Goal: Use online tool/utility: Utilize a website feature to perform a specific function

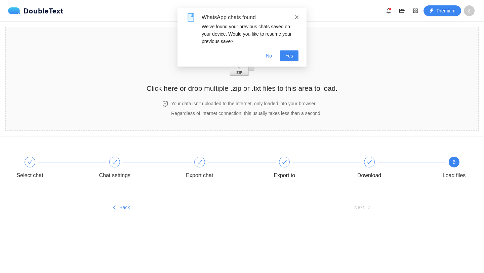
click at [296, 16] on icon "close" at bounding box center [296, 17] width 5 height 5
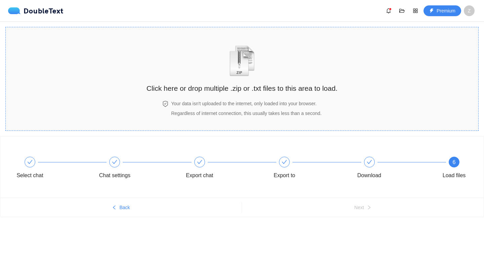
click at [261, 58] on div "Click here or drop multiple .zip or .txt files to this area to load." at bounding box center [242, 64] width 191 height 60
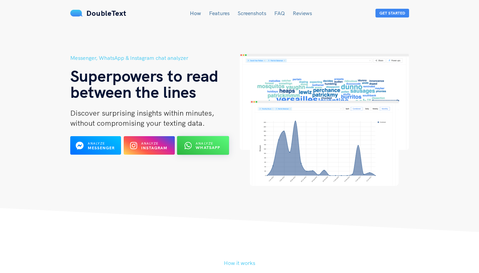
click at [201, 144] on span "Analyze" at bounding box center [204, 143] width 17 height 4
click at [215, 142] on div "Analyze WhatsApp" at bounding box center [208, 145] width 25 height 9
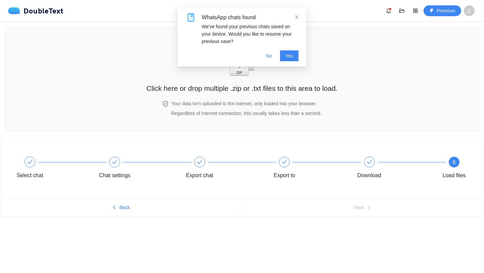
click at [295, 19] on icon "close" at bounding box center [296, 17] width 5 height 5
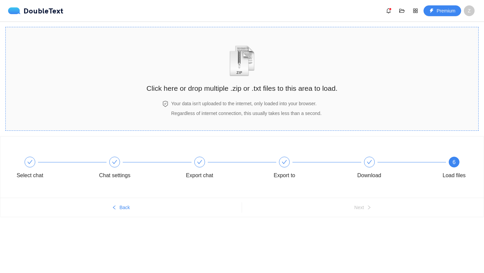
click at [254, 60] on img "zipOrTextIcon" at bounding box center [242, 60] width 31 height 31
click at [254, 82] on div "Click here or drop multiple .zip or .txt files to this area to load." at bounding box center [242, 64] width 191 height 60
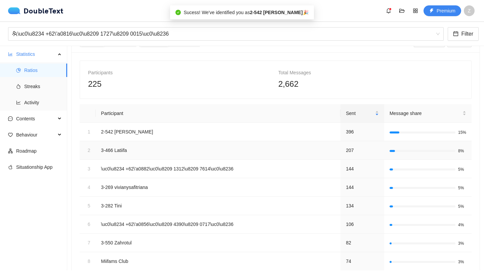
scroll to position [20, 0]
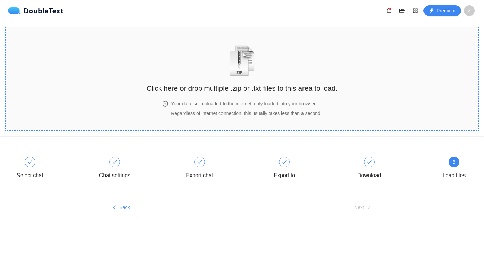
click at [256, 59] on img "zipOrTextIcon" at bounding box center [242, 60] width 31 height 31
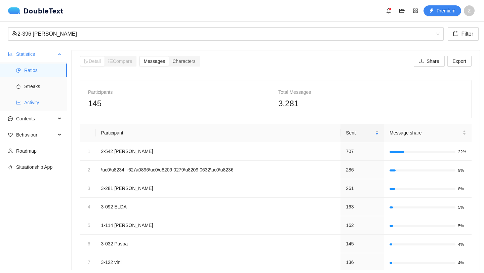
click at [33, 98] on span "Activity" at bounding box center [43, 102] width 38 height 13
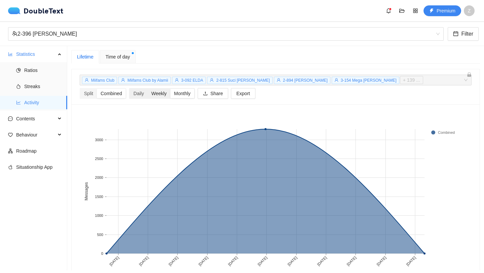
click at [165, 91] on div "Weekly" at bounding box center [159, 93] width 23 height 9
click at [148, 89] on input "Weekly" at bounding box center [148, 89] width 0 height 0
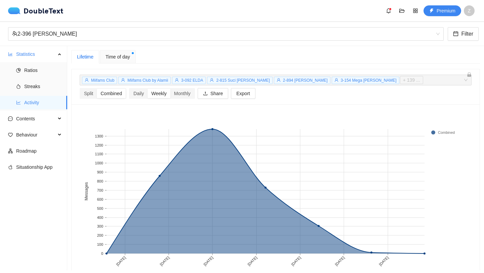
scroll to position [28, 0]
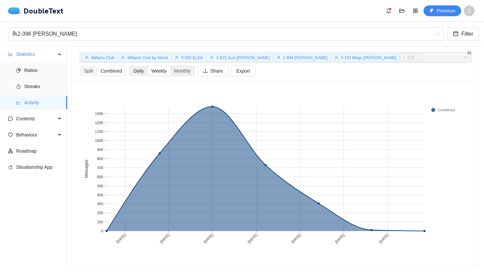
click at [142, 67] on div "Daily" at bounding box center [139, 70] width 18 height 9
click at [130, 66] on input "Daily" at bounding box center [130, 66] width 0 height 0
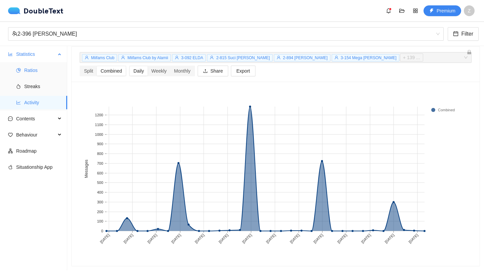
click at [29, 71] on span "Ratios" at bounding box center [43, 70] width 38 height 13
